Goal: Transaction & Acquisition: Purchase product/service

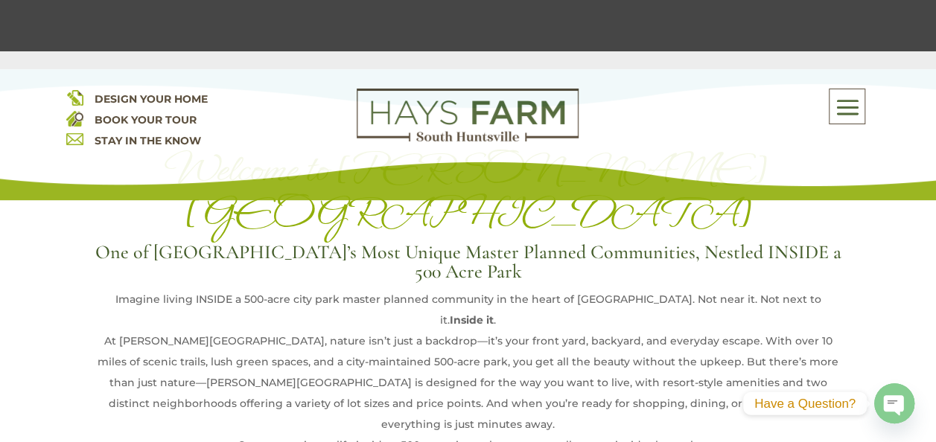
scroll to position [596, 0]
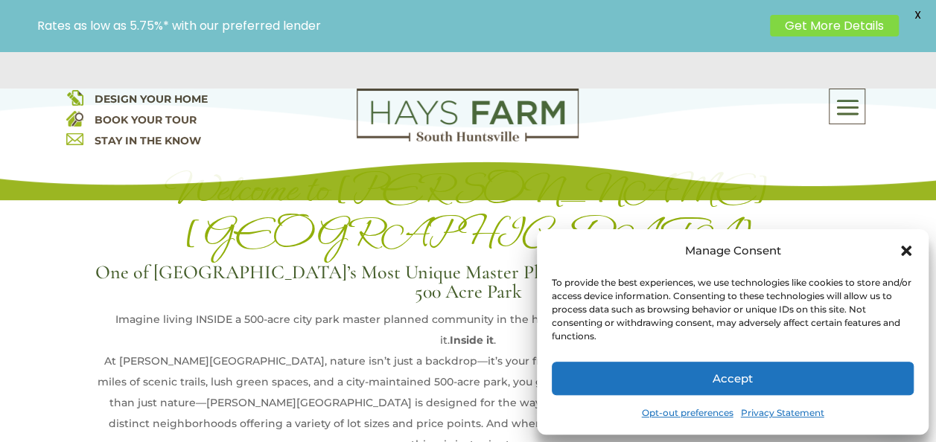
click at [857, 365] on button "Accept" at bounding box center [733, 379] width 362 height 34
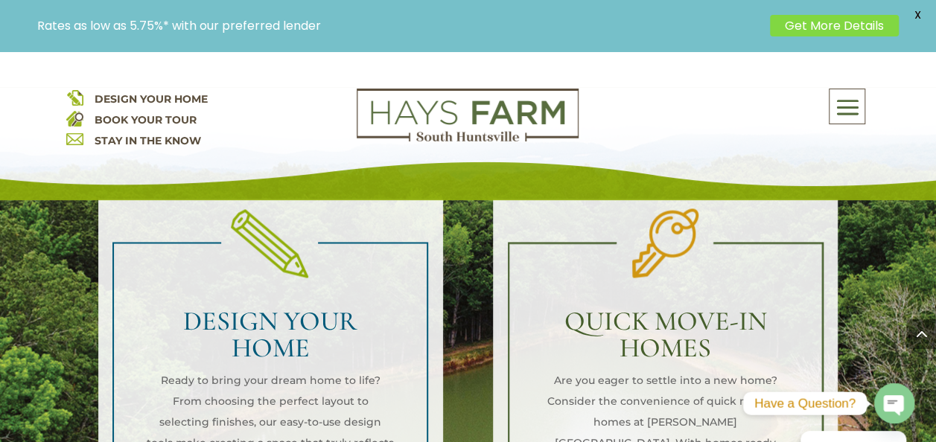
scroll to position [1191, 0]
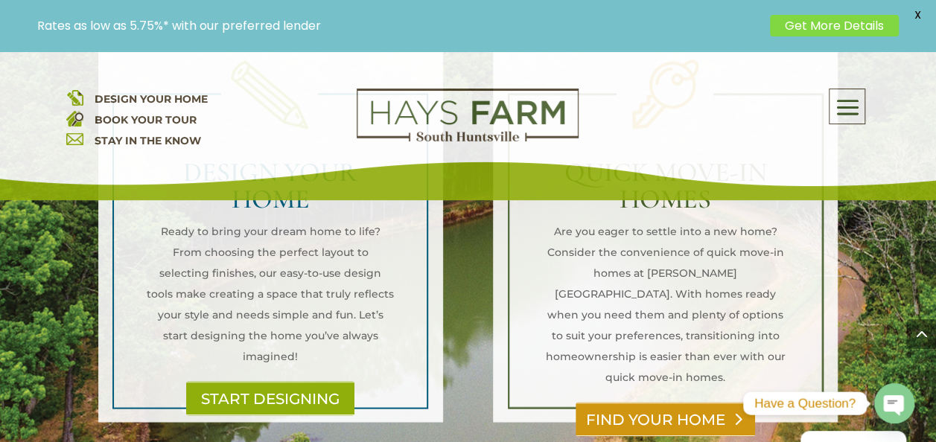
click at [677, 402] on link "FIND YOUR HOME" at bounding box center [664, 419] width 179 height 34
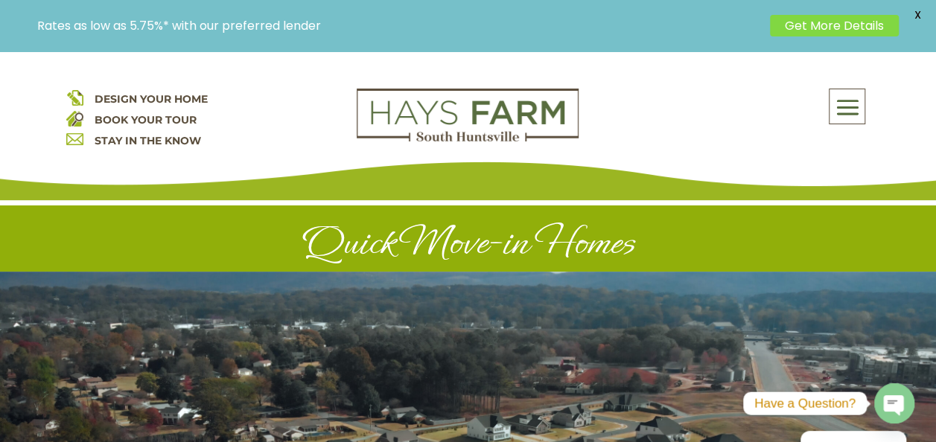
scroll to position [223, 0]
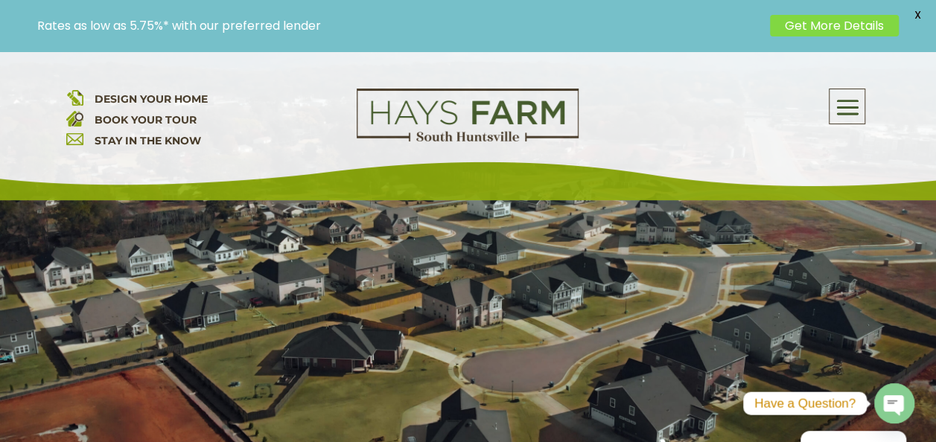
click at [709, 129] on div "About Us Quick Move-in Homes Amenities Galleries Shops, Restaurants, & Retail M…" at bounding box center [736, 120] width 268 height 63
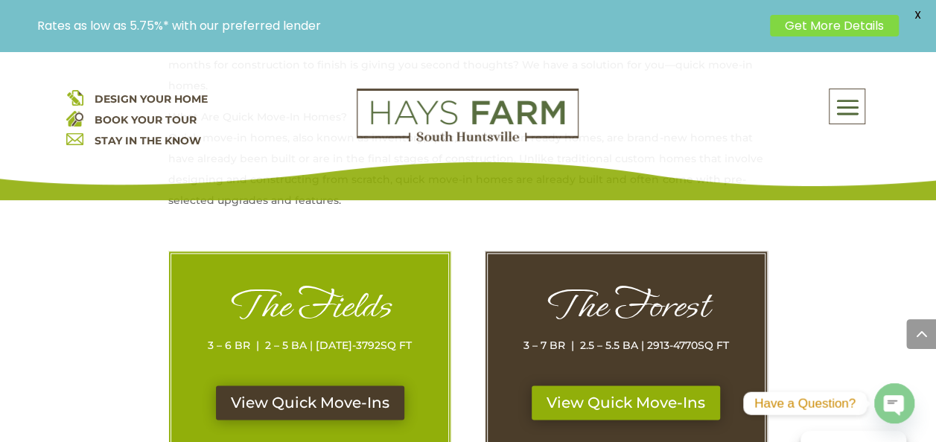
scroll to position [670, 0]
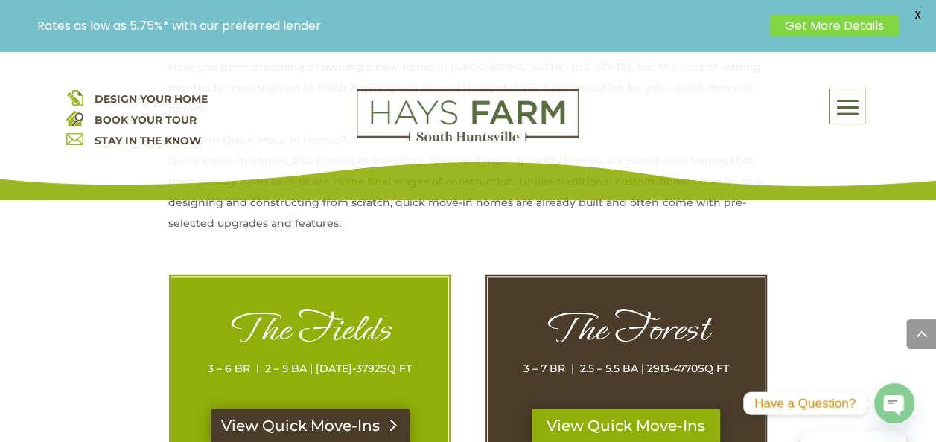
click at [301, 409] on link "View Quick Move-Ins" at bounding box center [310, 426] width 199 height 34
click at [587, 409] on link "View Quick Move-Ins" at bounding box center [625, 426] width 199 height 34
click at [353, 409] on link "View Quick Move-Ins" at bounding box center [310, 426] width 199 height 34
click at [360, 409] on link "View Quick Move-Ins" at bounding box center [310, 426] width 199 height 34
